Goal: Task Accomplishment & Management: Manage account settings

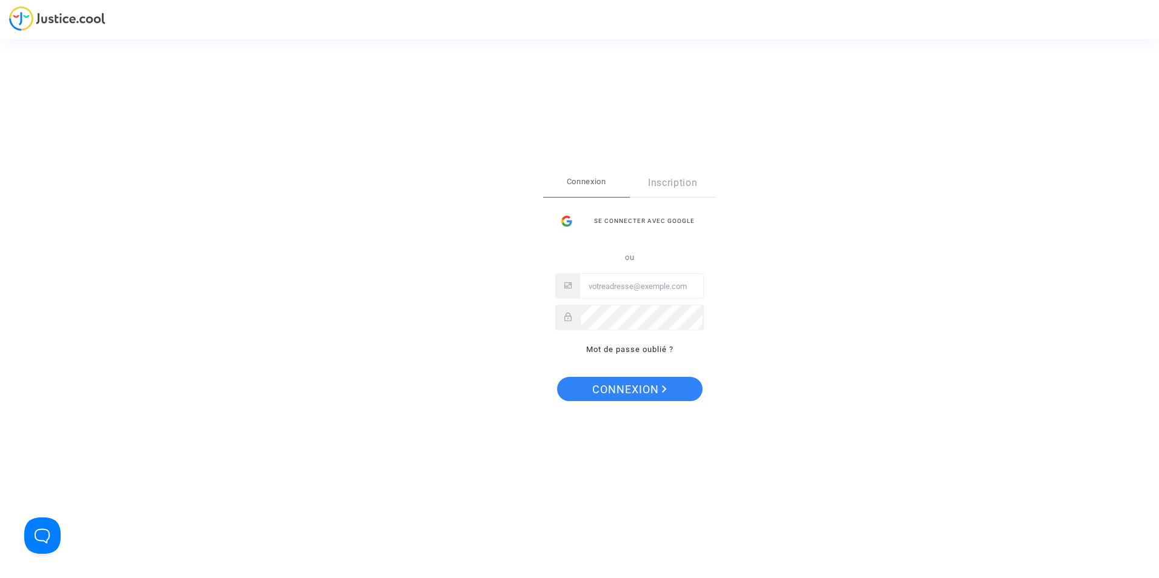
click at [647, 218] on div "Se connecter avec Google" at bounding box center [629, 221] width 149 height 24
